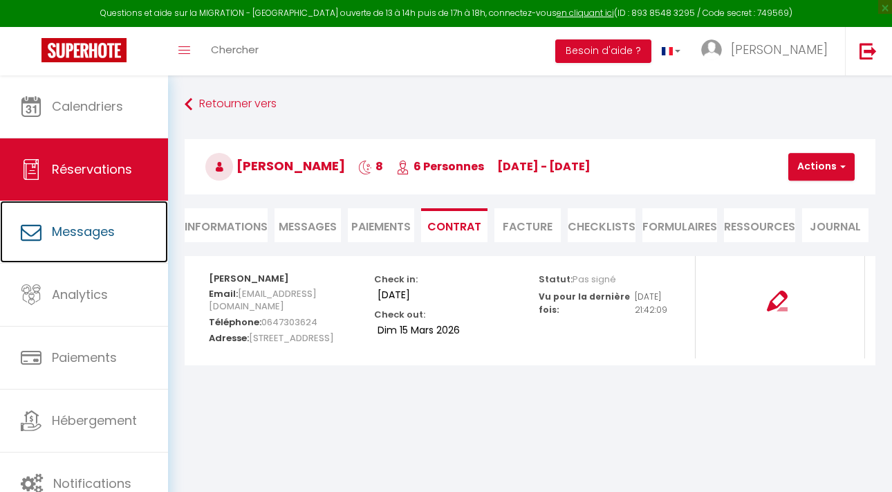
click at [106, 227] on span "Messages" at bounding box center [83, 231] width 63 height 17
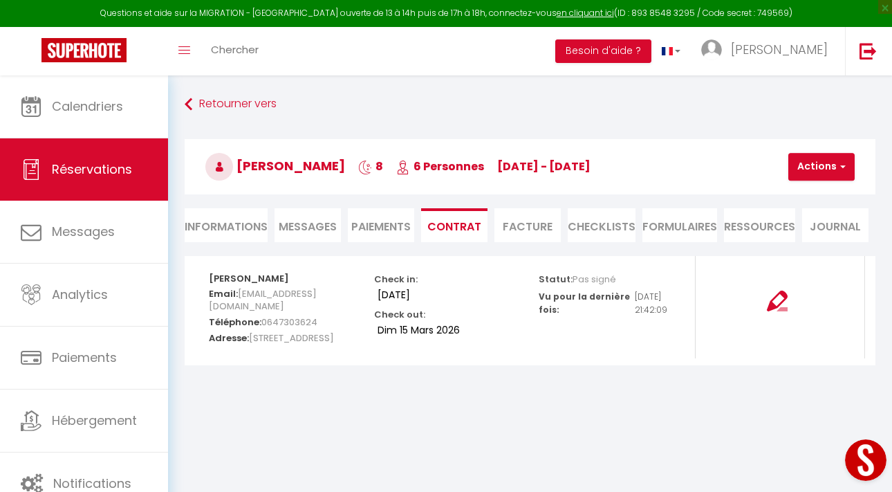
select select "message"
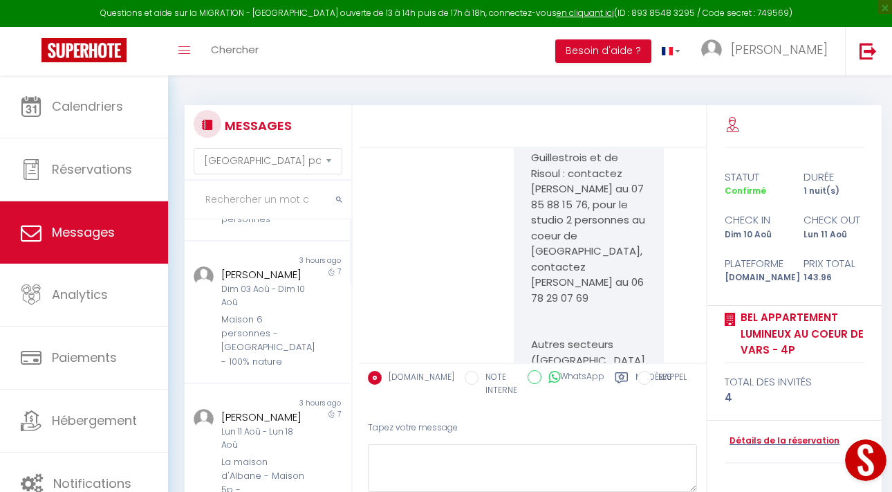
scroll to position [286, 0]
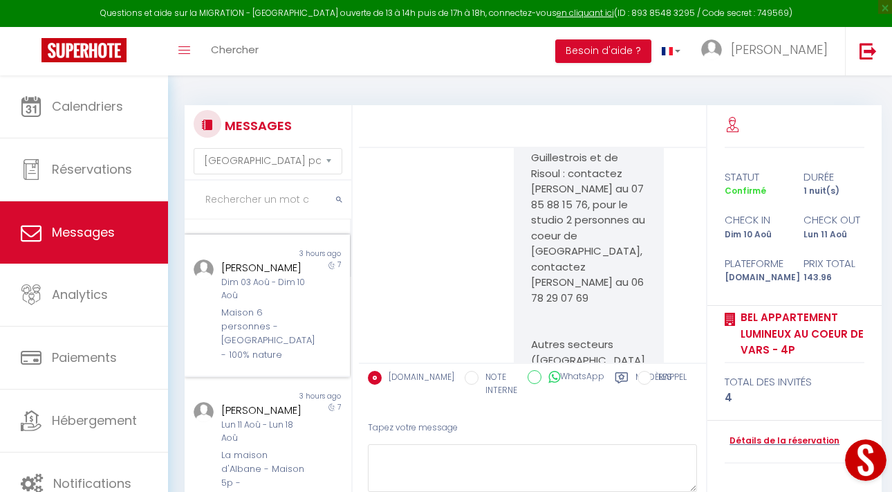
click at [256, 330] on div "Maison 6 personnes - [GEOGRAPHIC_DATA] - 100% nature" at bounding box center [264, 334] width 87 height 57
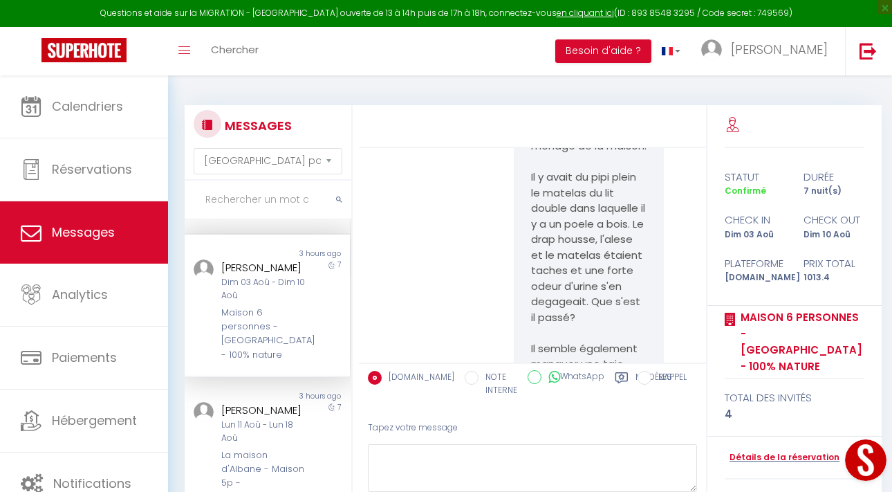
scroll to position [14445, 0]
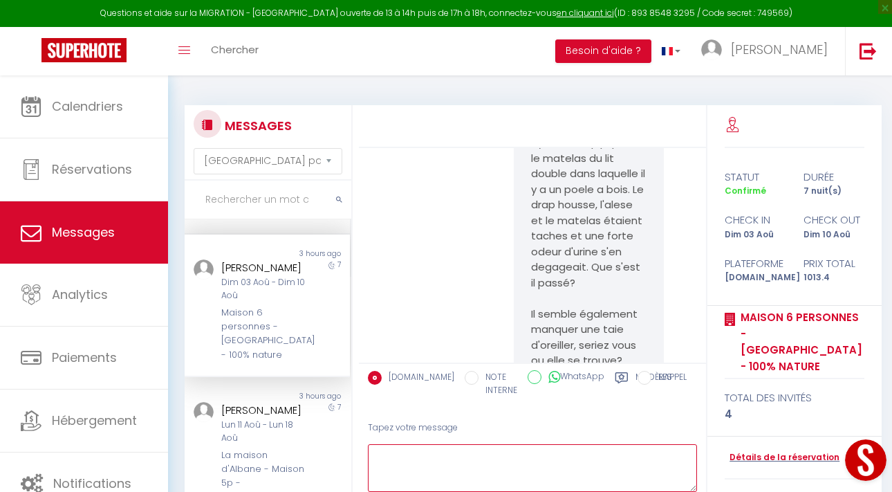
click at [409, 451] on textarea at bounding box center [532, 468] width 329 height 48
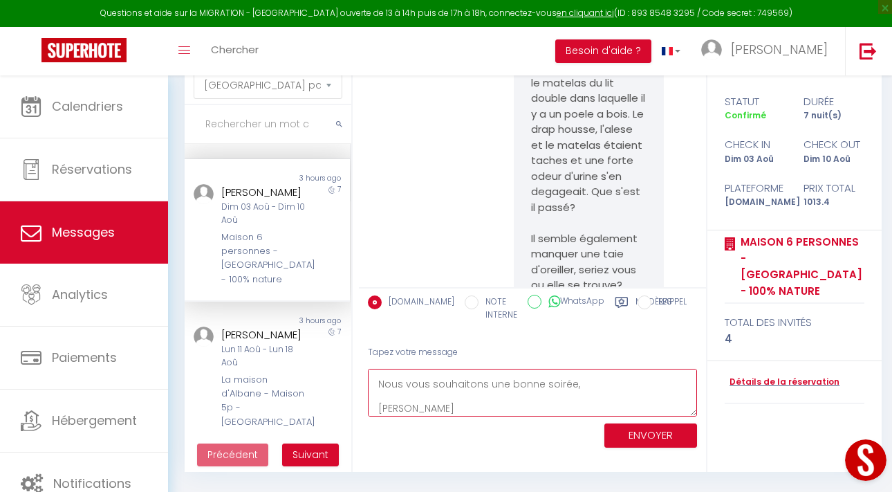
type textarea "Je tenais à vous informer que nous allons prélever sur la caution, l'équivalent…"
click at [626, 438] on button "ENVOYER" at bounding box center [650, 435] width 93 height 24
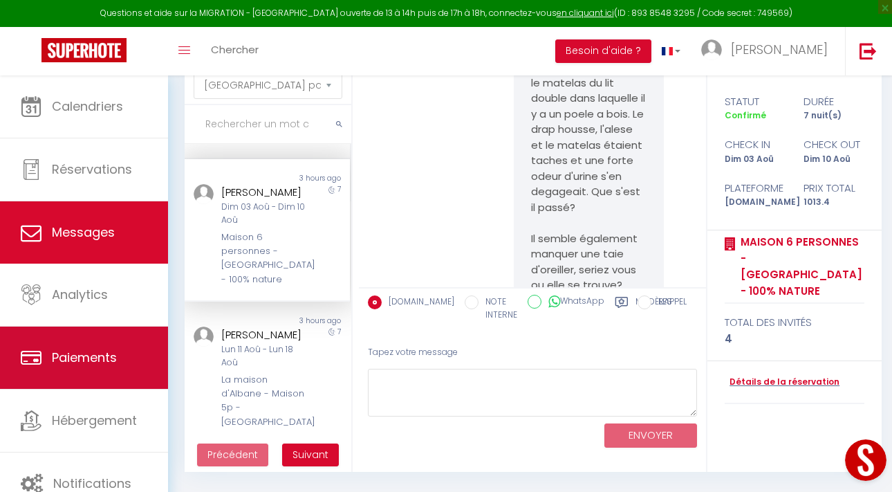
scroll to position [14797, 0]
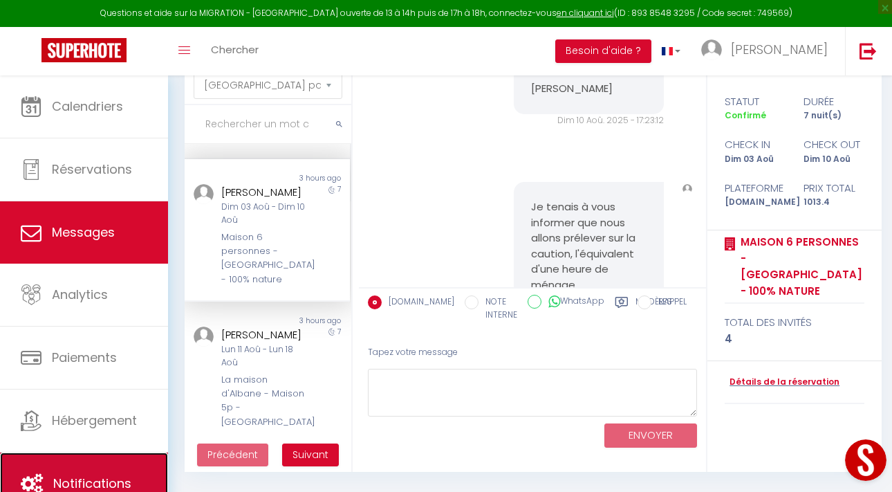
click at [80, 476] on span "Notifications" at bounding box center [92, 482] width 78 height 17
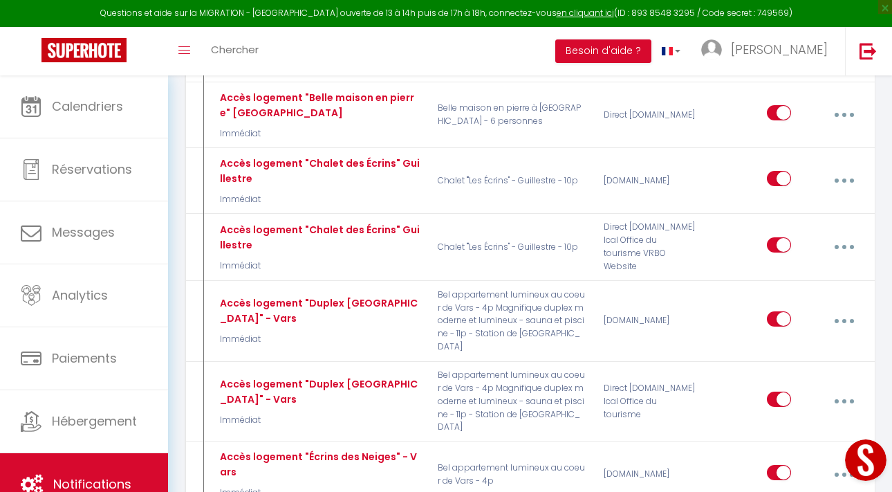
scroll to position [3235, 0]
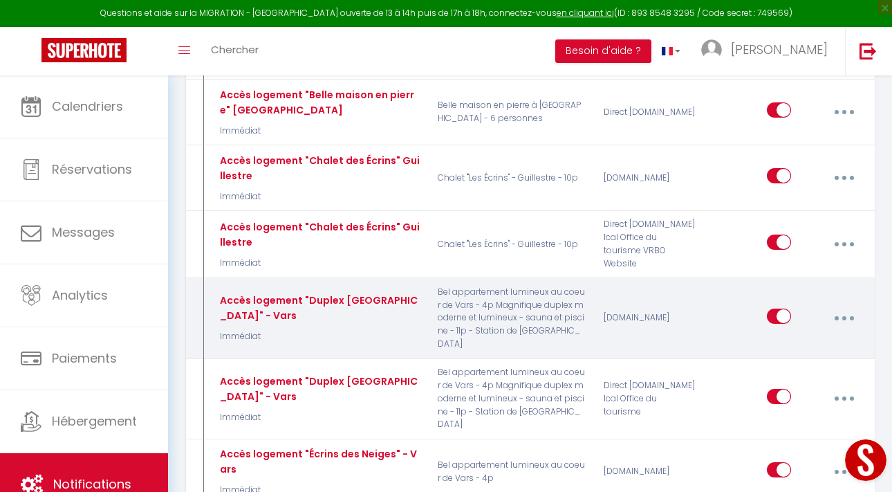
click at [841, 305] on button "button" at bounding box center [844, 318] width 37 height 26
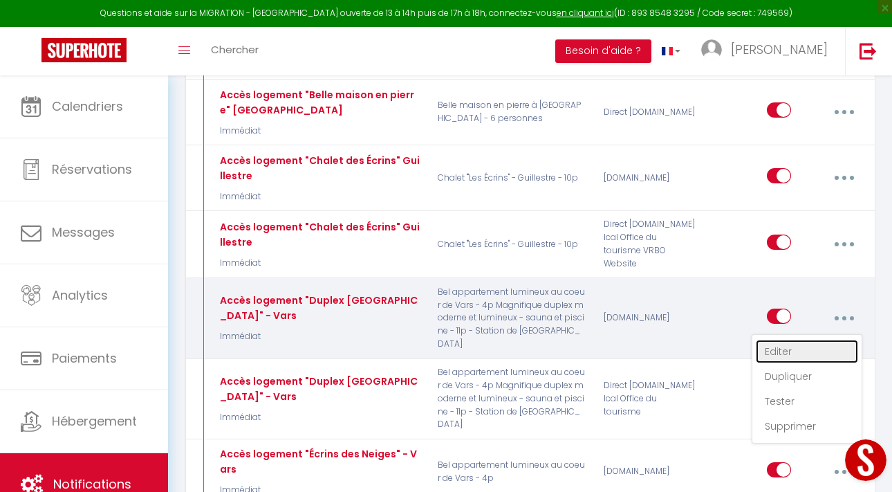
click at [801, 339] on link "Editer" at bounding box center [807, 351] width 102 height 24
type input "Accès logement "Duplex [GEOGRAPHIC_DATA]" - Vars"
select select "Immédiat"
select select "if_booking_is_paid"
checkbox input "true"
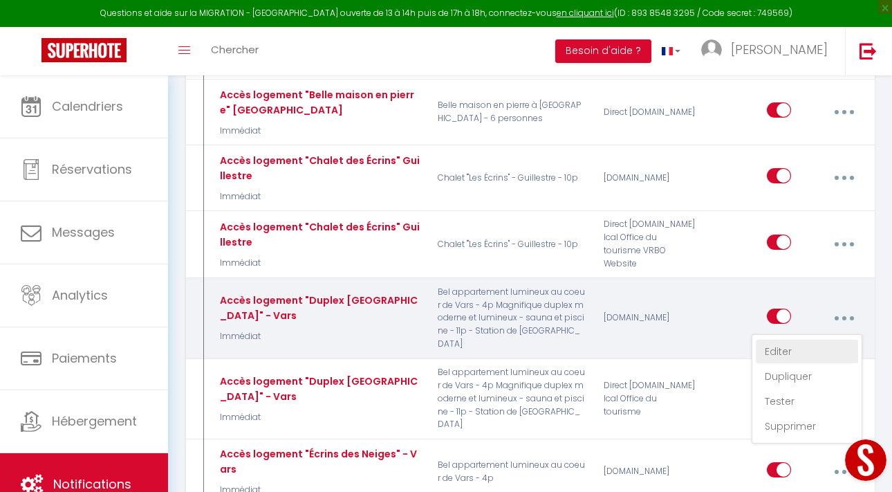
checkbox input "false"
radio input "true"
type input "Instructions d'accès à [RENTAL:NAME]"
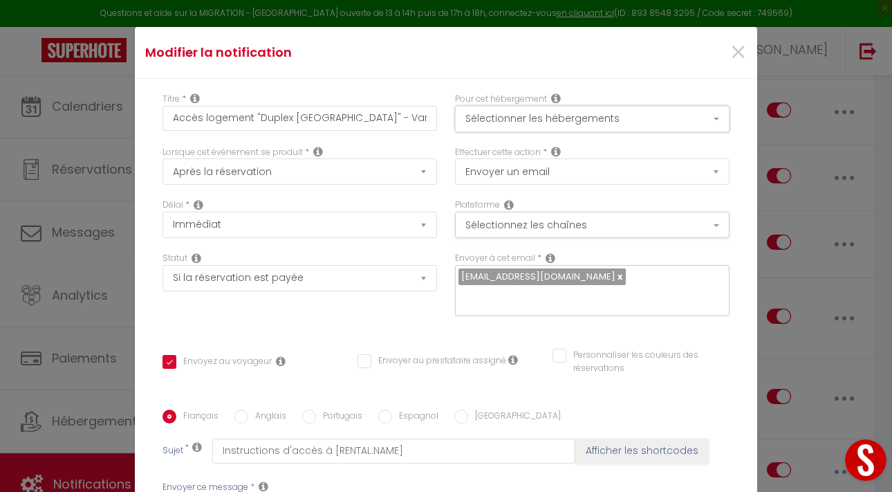
click at [590, 122] on button "Sélectionner les hébergements" at bounding box center [592, 119] width 274 height 26
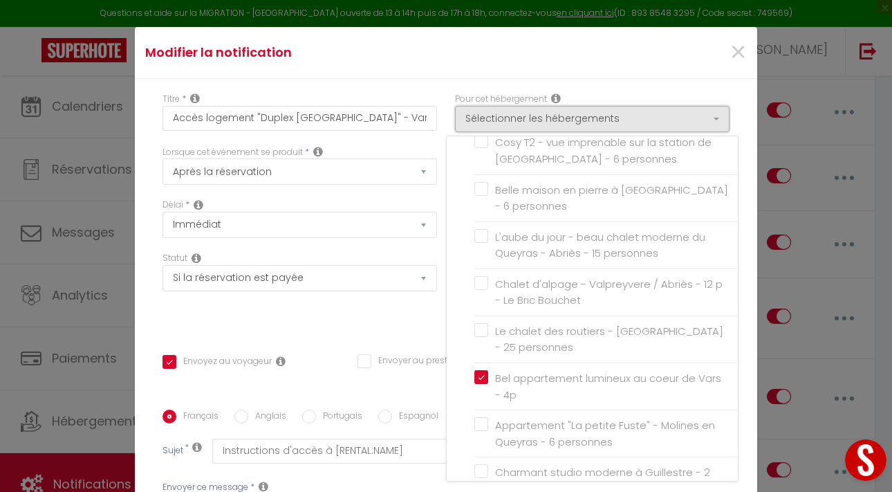
scroll to position [628, 0]
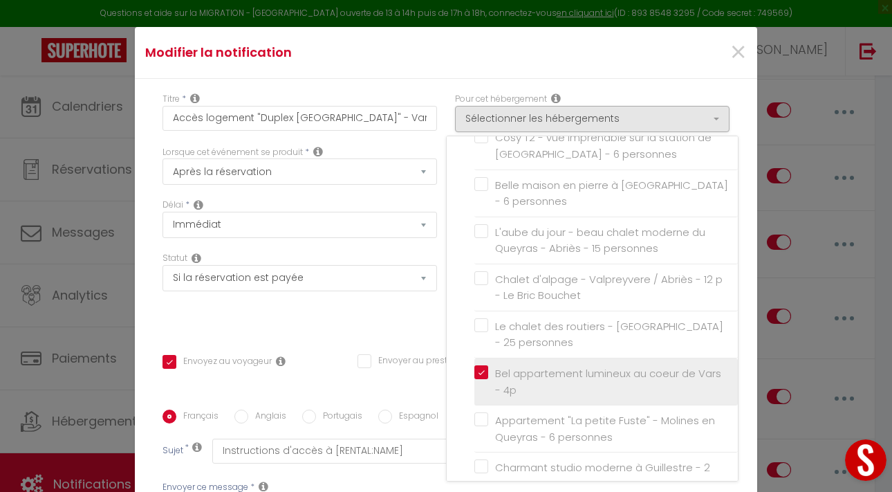
click at [488, 365] on label "Bel appartement lumineux au coeur de Vars - 4p" at bounding box center [608, 381] width 241 height 32
click at [480, 375] on input "Bel appartement lumineux au coeur de Vars - 4p" at bounding box center [605, 382] width 263 height 14
checkbox input "true"
checkbox input "false"
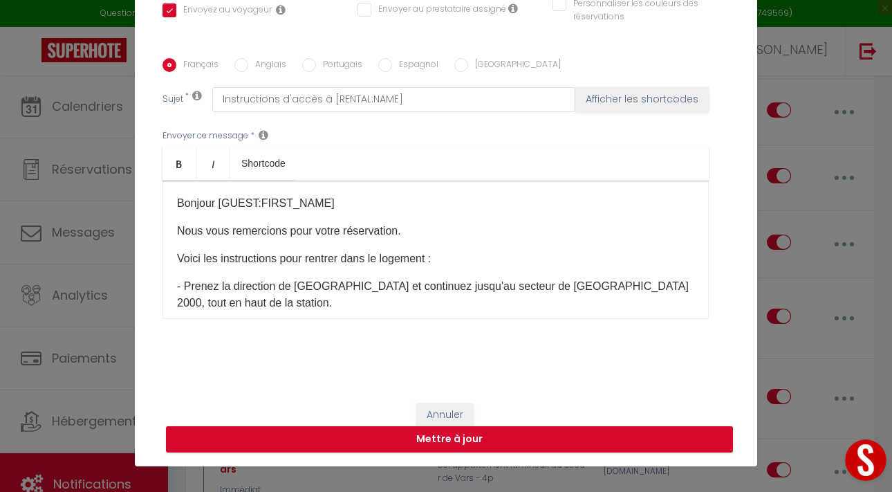
scroll to position [53, 0]
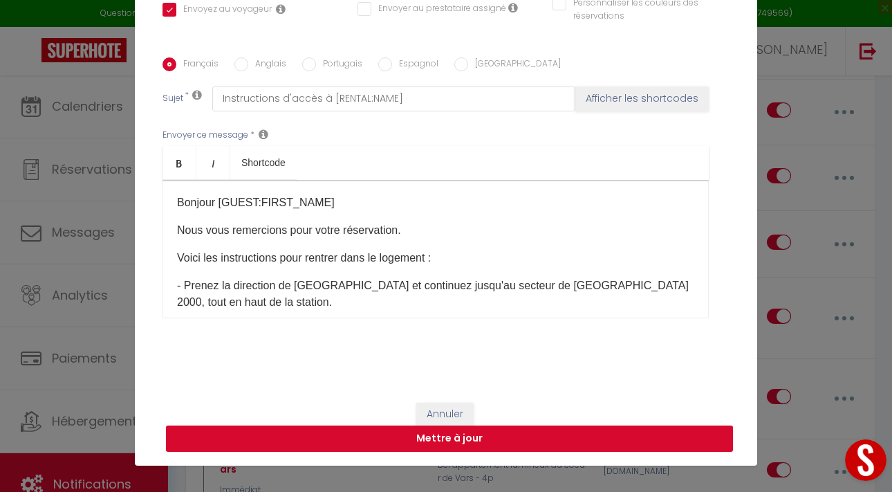
click at [521, 428] on button "Mettre à jour" at bounding box center [449, 438] width 567 height 26
checkbox input "true"
checkbox input "false"
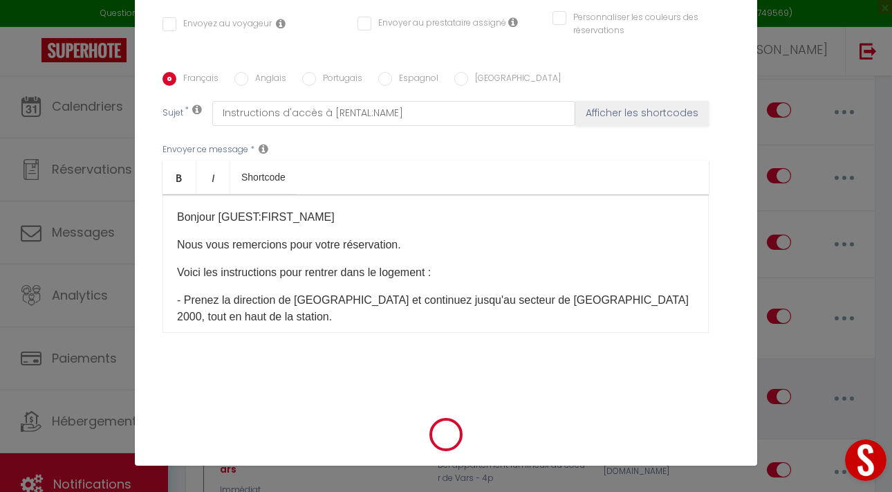
select select "1"
select select
checkbox input "false"
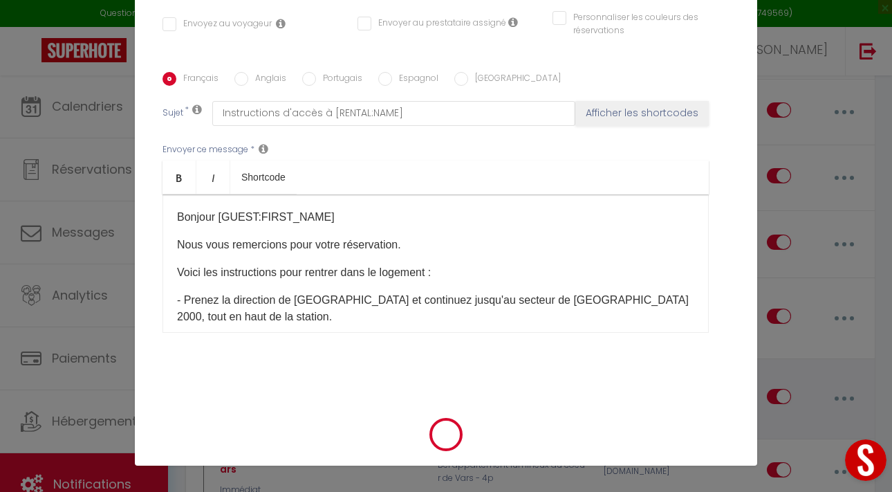
checkbox input "false"
radio input "false"
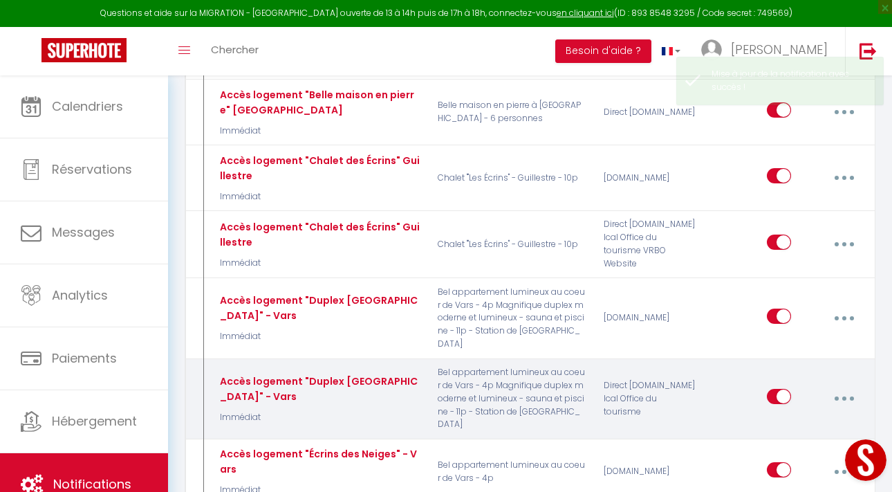
select select
checkbox input "false"
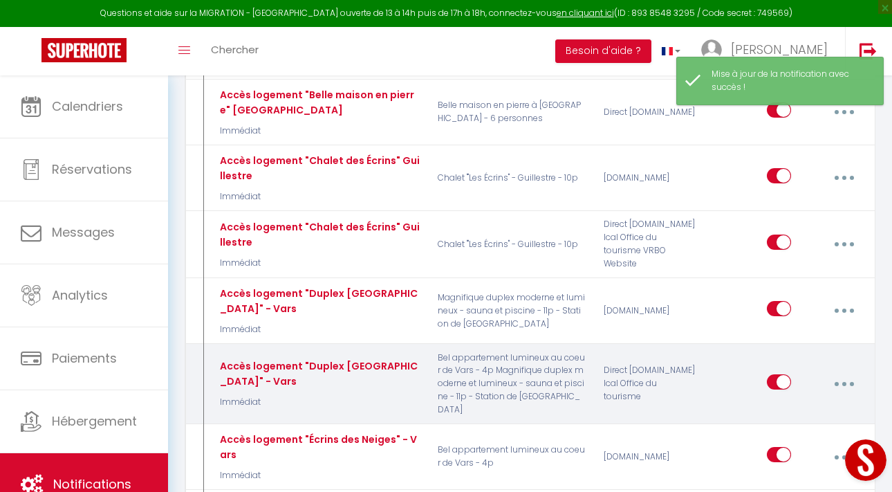
click at [832, 371] on button "button" at bounding box center [844, 384] width 37 height 26
click at [785, 405] on link "Editer" at bounding box center [807, 417] width 102 height 24
type input "Accès logement "Duplex [GEOGRAPHIC_DATA]" - Vars"
select select "Immédiat"
select select "if_deposit_is_paid"
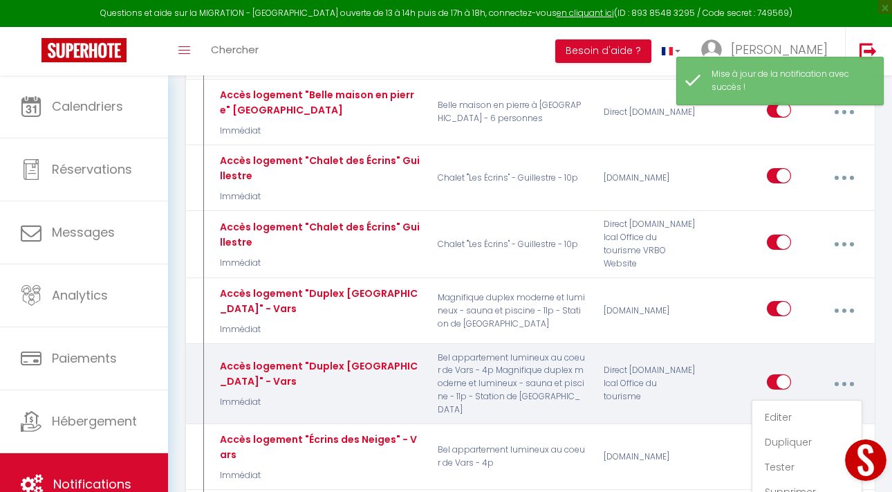
checkbox input "true"
checkbox input "false"
radio input "true"
type input "Instructions d'accès à [RENTAL:NAME]"
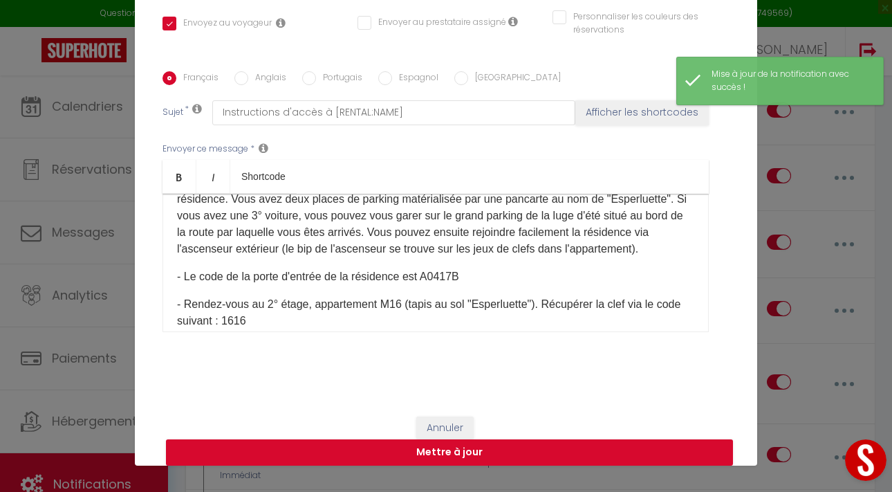
scroll to position [0, 0]
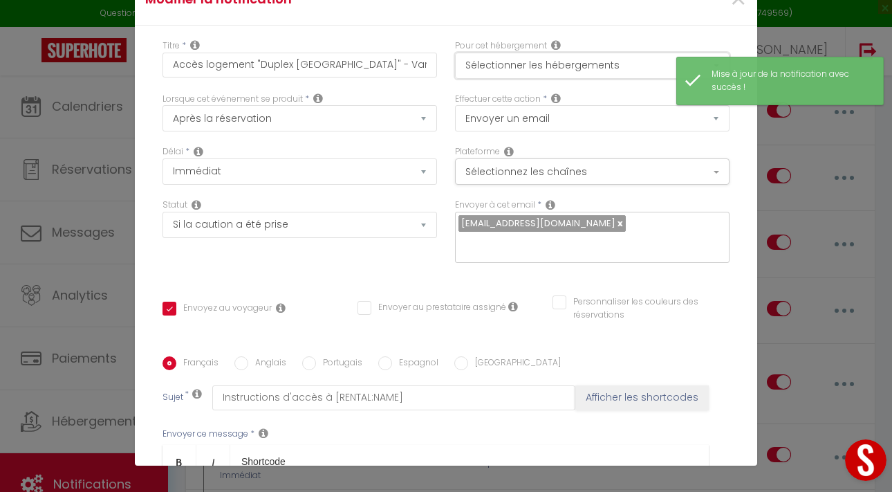
click at [555, 64] on button "Sélectionner les hébergements" at bounding box center [592, 66] width 274 height 26
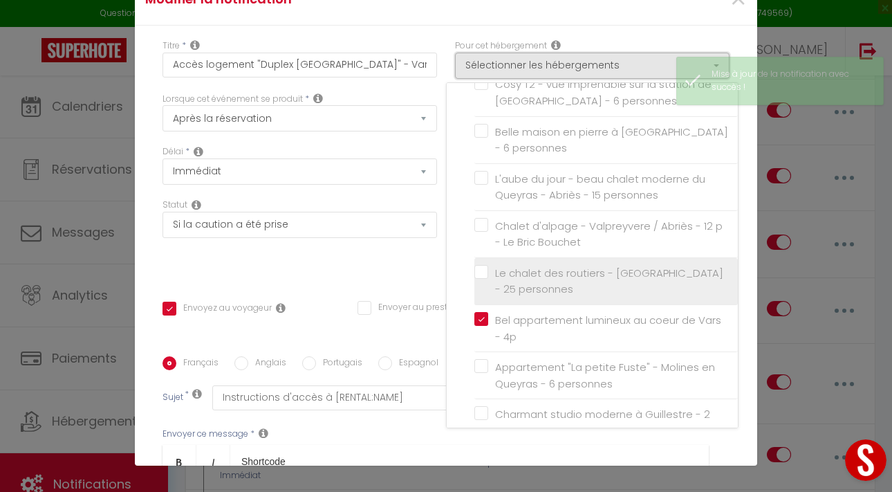
scroll to position [749, 0]
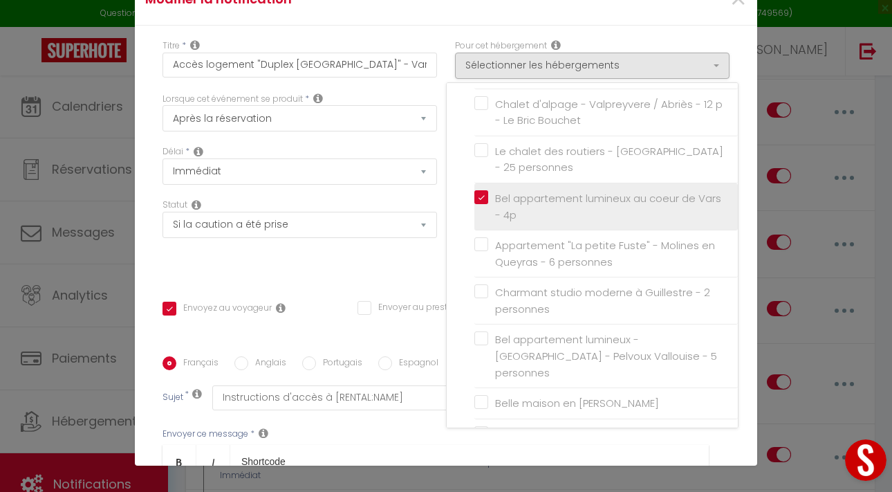
click at [488, 190] on label "Bel appartement lumineux au coeur de Vars - 4p" at bounding box center [608, 206] width 241 height 32
click at [481, 200] on input "Bel appartement lumineux au coeur de Vars - 4p" at bounding box center [605, 207] width 263 height 14
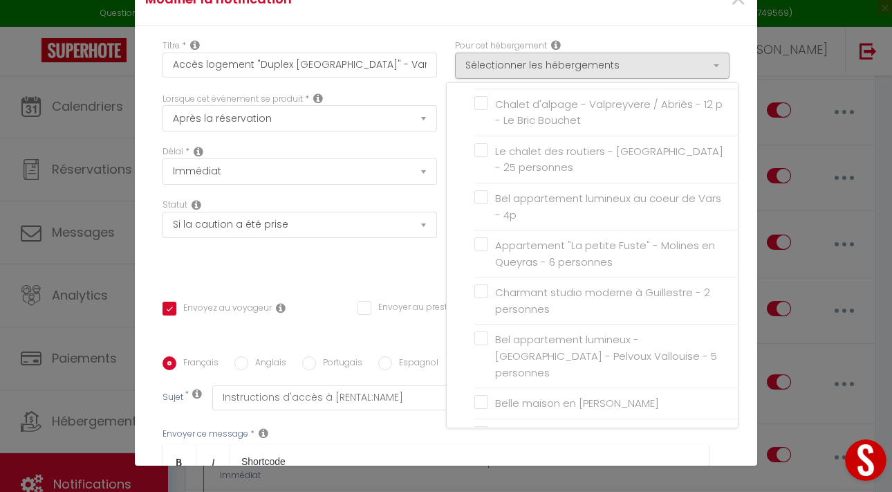
checkbox input "true"
checkbox input "false"
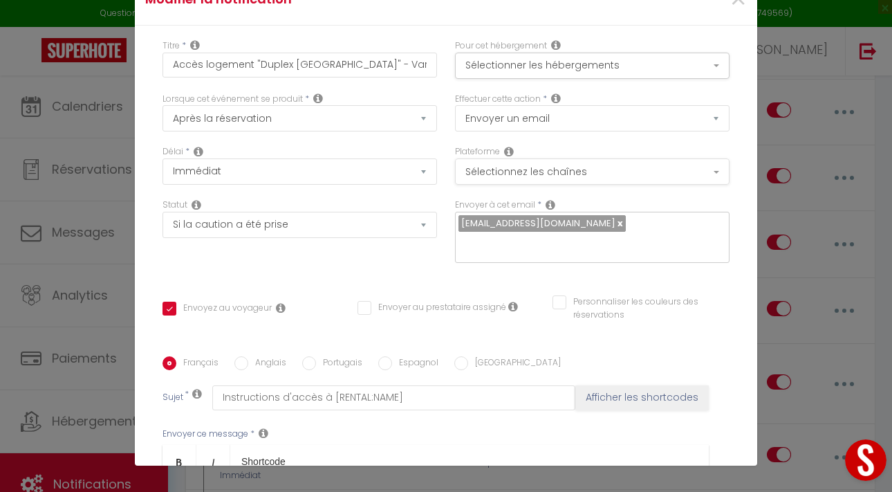
scroll to position [0, 0]
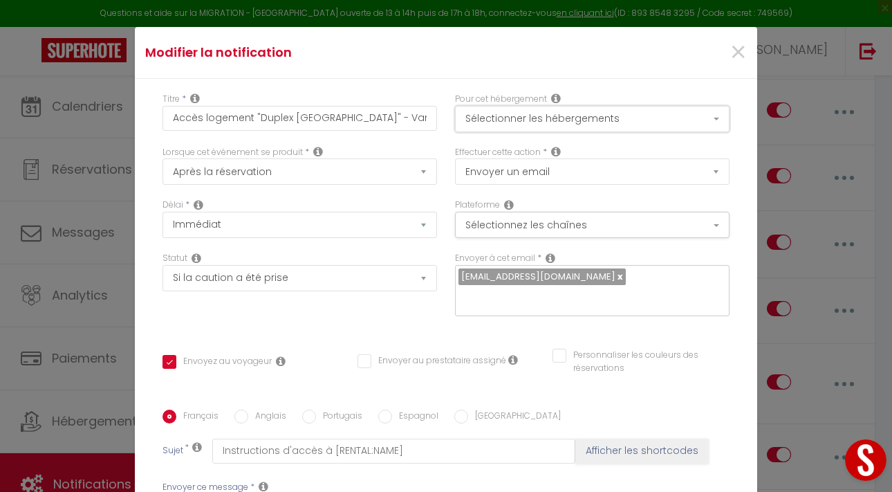
click at [473, 122] on button "Sélectionner les hébergements" at bounding box center [592, 119] width 274 height 26
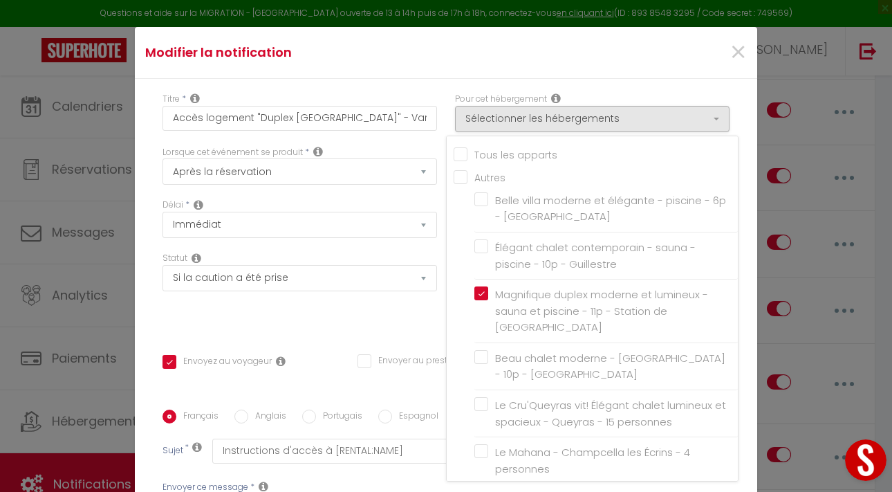
click at [413, 350] on div "Envoyez au voyageur Envoyer au prestataire assigné Personnaliser les couleurs d…" at bounding box center [445, 368] width 585 height 40
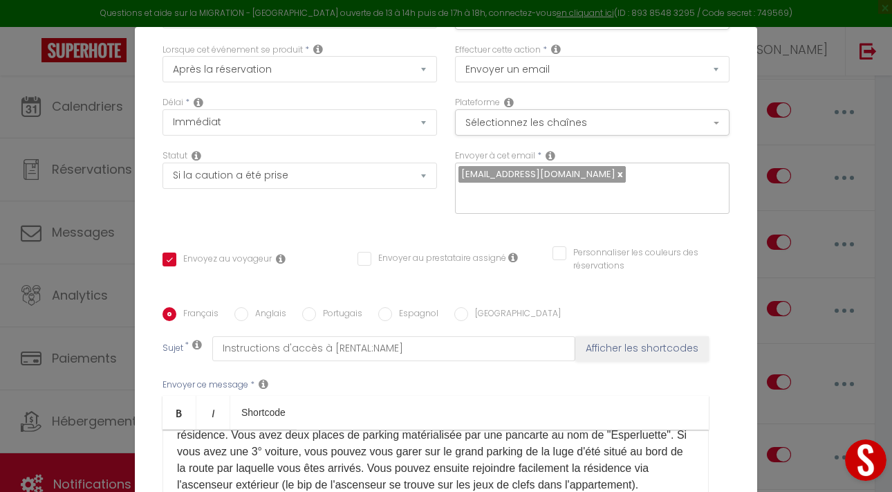
scroll to position [299, 0]
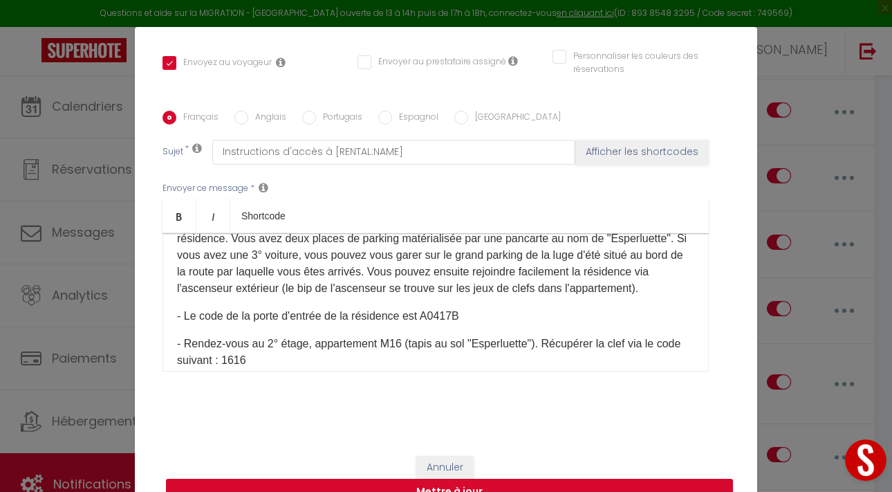
click at [496, 483] on button "Mettre à jour" at bounding box center [449, 491] width 567 height 26
checkbox input "true"
checkbox input "false"
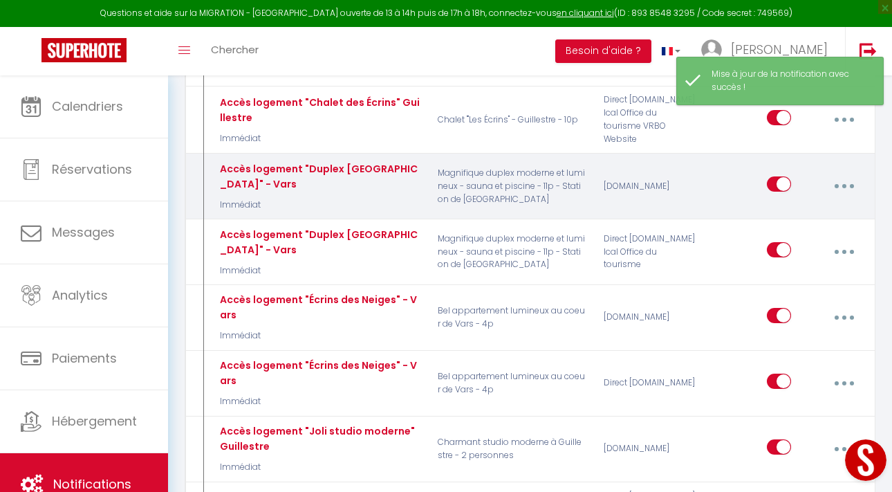
scroll to position [3360, 0]
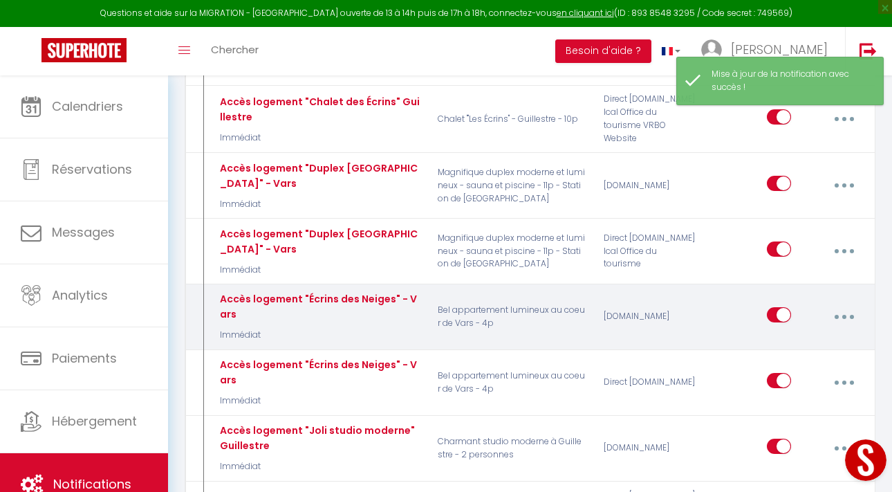
click at [837, 304] on button "button" at bounding box center [844, 317] width 37 height 26
click at [787, 338] on link "Editer" at bounding box center [807, 350] width 102 height 24
type input "Accès logement "Écrins des Neiges" - Vars"
select select "Immédiat"
select select "if_booking_is_paid"
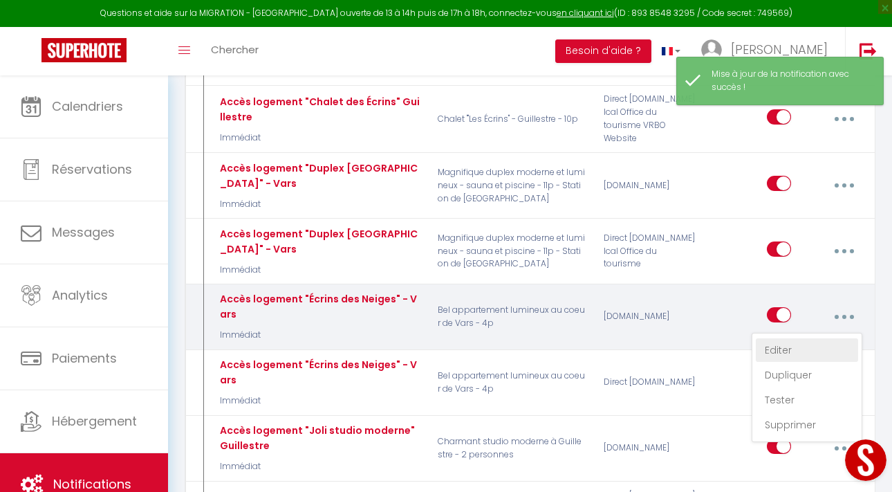
checkbox input "true"
checkbox input "false"
radio input "true"
type input "Instructions d'accès à [RENTAL:NAME]"
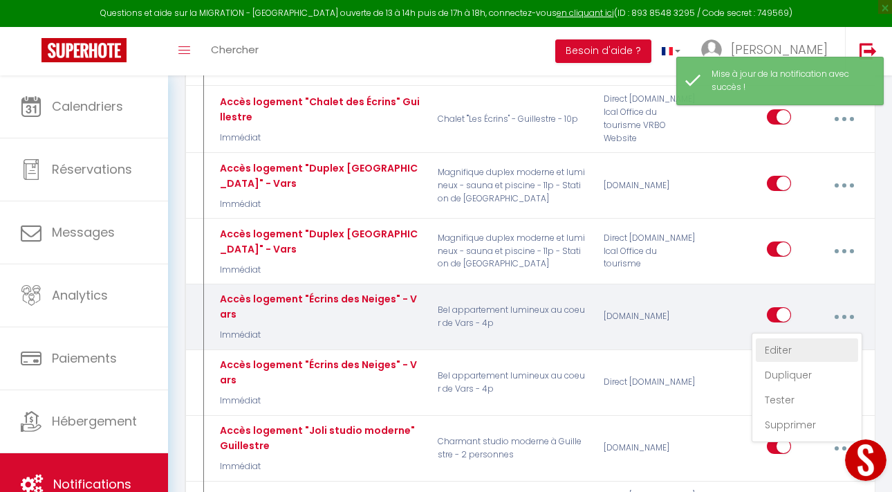
checkbox input "false"
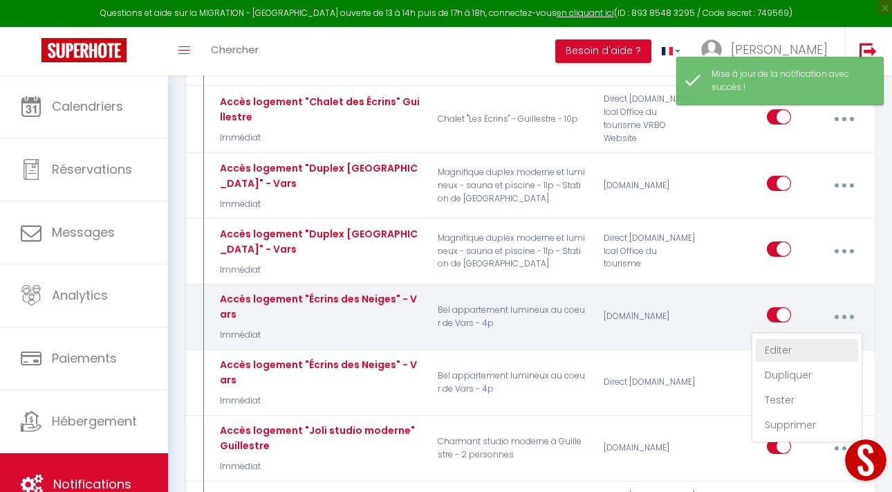
checkbox input "false"
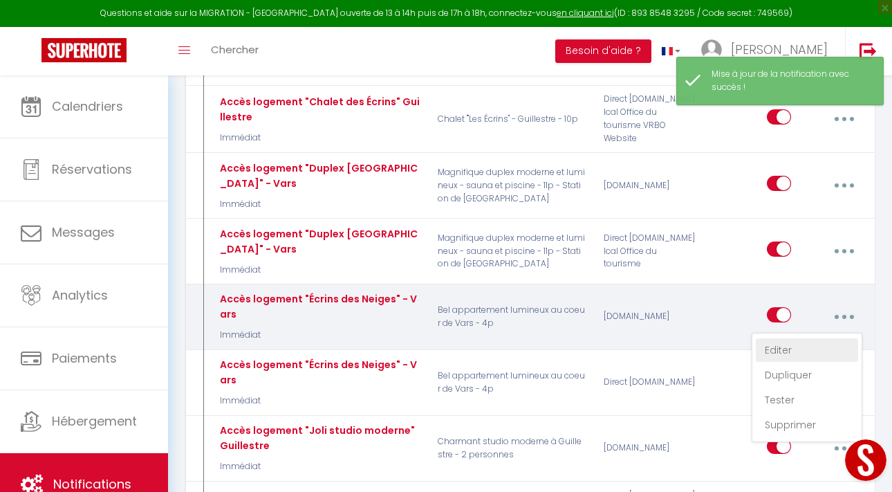
checkbox input "false"
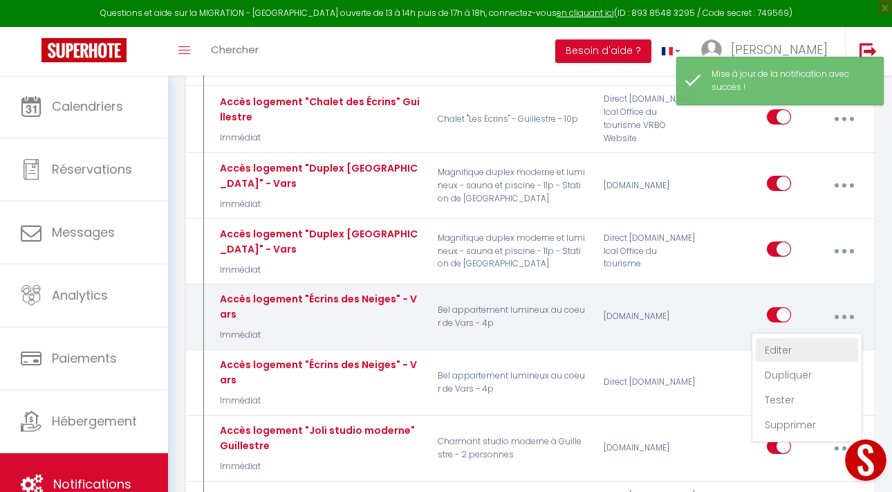
checkbox input "false"
checkbox input "true"
checkbox input "false"
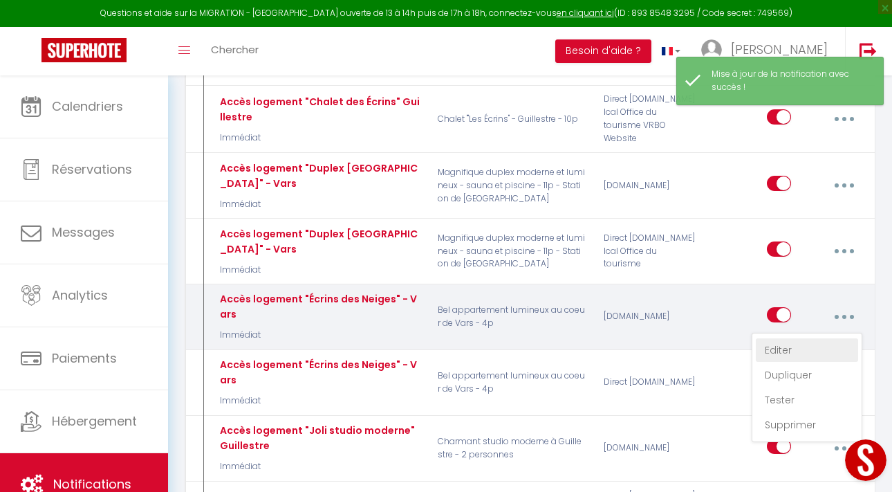
checkbox input "false"
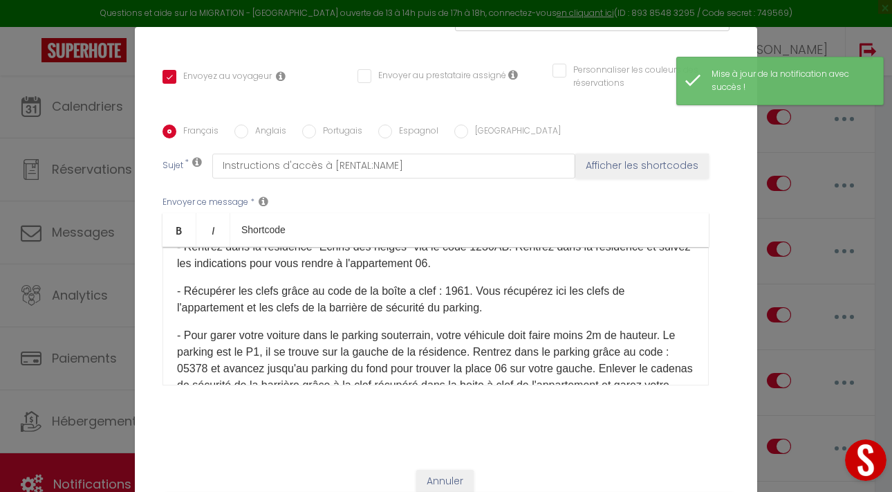
scroll to position [0, 0]
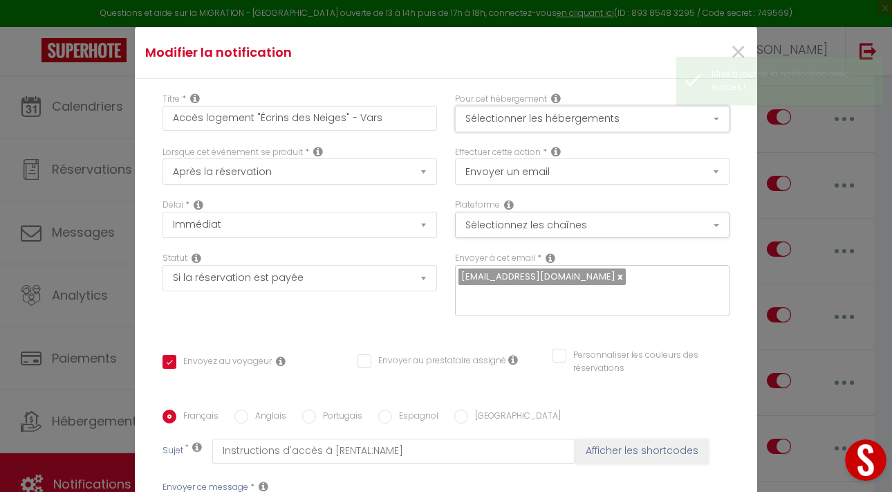
click at [537, 122] on button "Sélectionner les hébergements" at bounding box center [592, 119] width 274 height 26
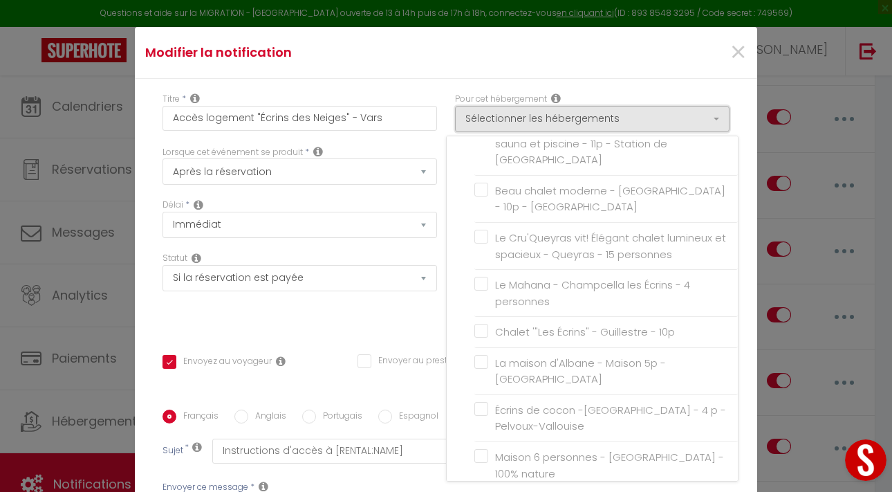
scroll to position [358, 0]
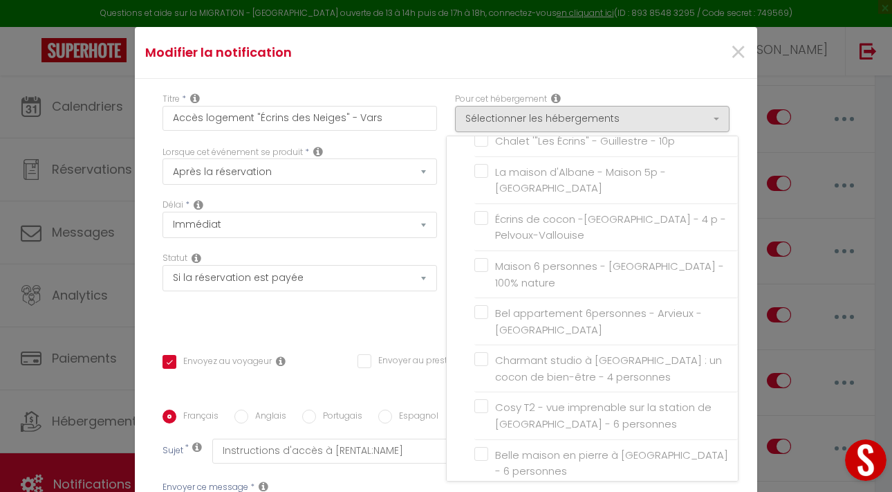
click at [395, 306] on div "Statut Aucun Si la réservation est payée Si réservation non payée Si la caution…" at bounding box center [299, 291] width 292 height 78
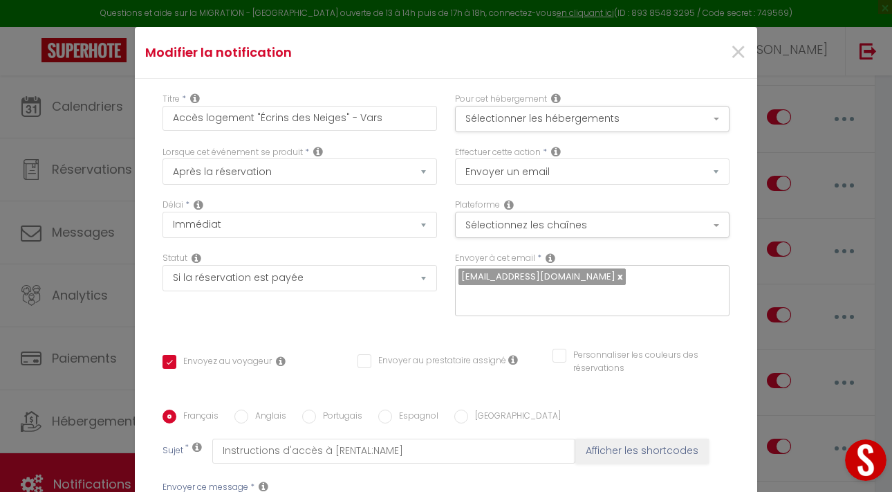
scroll to position [299, 0]
